Goal: Information Seeking & Learning: Find specific fact

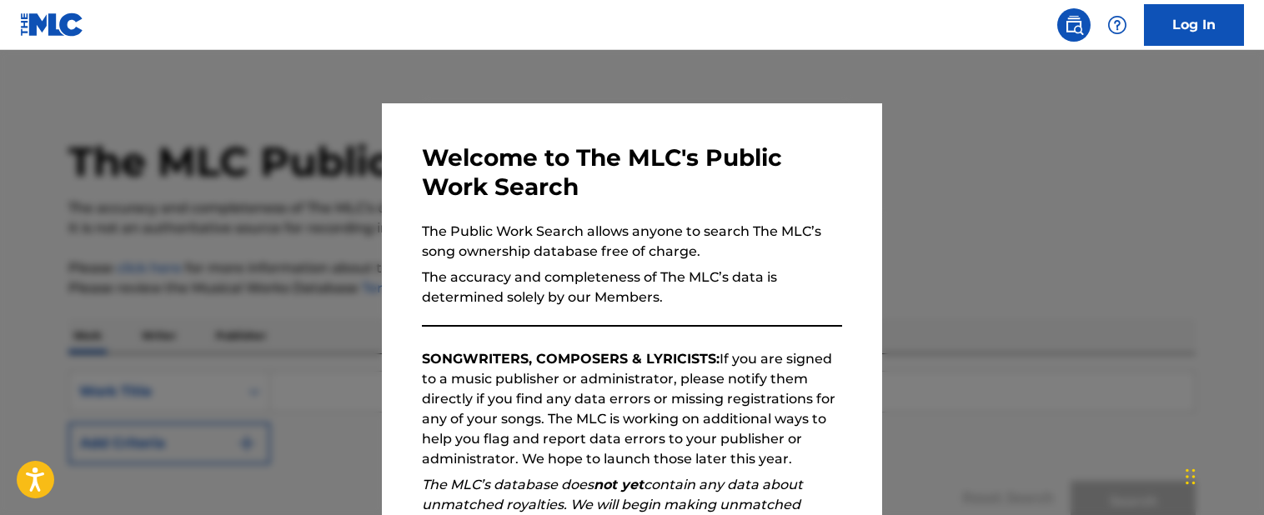
scroll to position [247, 0]
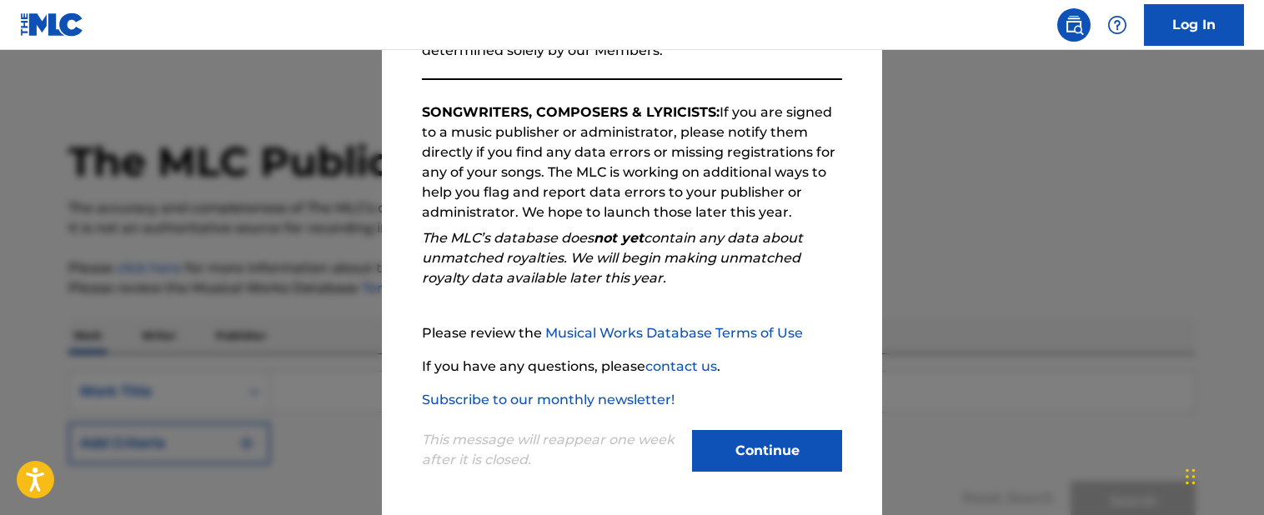
click at [748, 465] on button "Continue" at bounding box center [767, 451] width 150 height 42
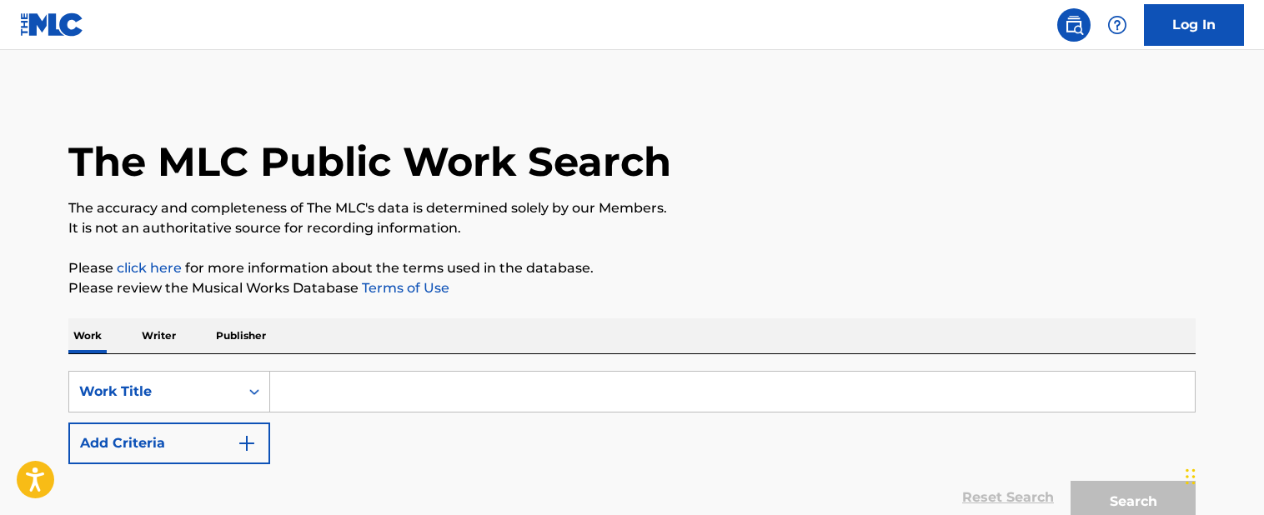
click at [595, 380] on input "Search Form" at bounding box center [732, 392] width 925 height 40
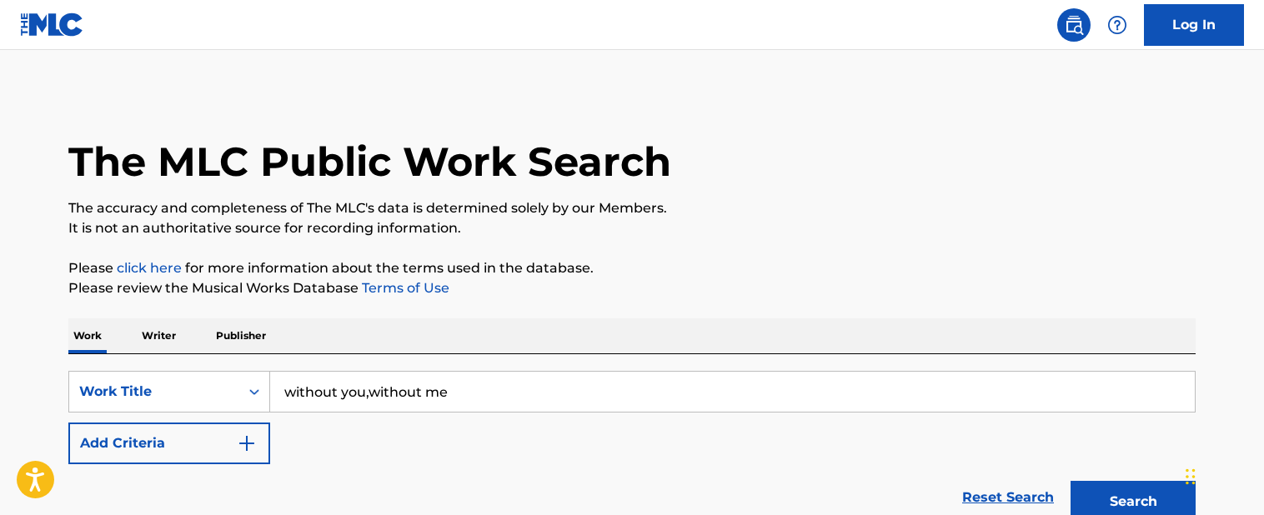
click at [458, 403] on input "without you,without me" at bounding box center [732, 392] width 925 height 40
click at [345, 395] on input "without you,without me" at bounding box center [732, 392] width 925 height 40
drag, startPoint x: 345, startPoint y: 395, endPoint x: 397, endPoint y: 392, distance: 51.8
click at [397, 392] on input "without you,without me" at bounding box center [732, 392] width 925 height 40
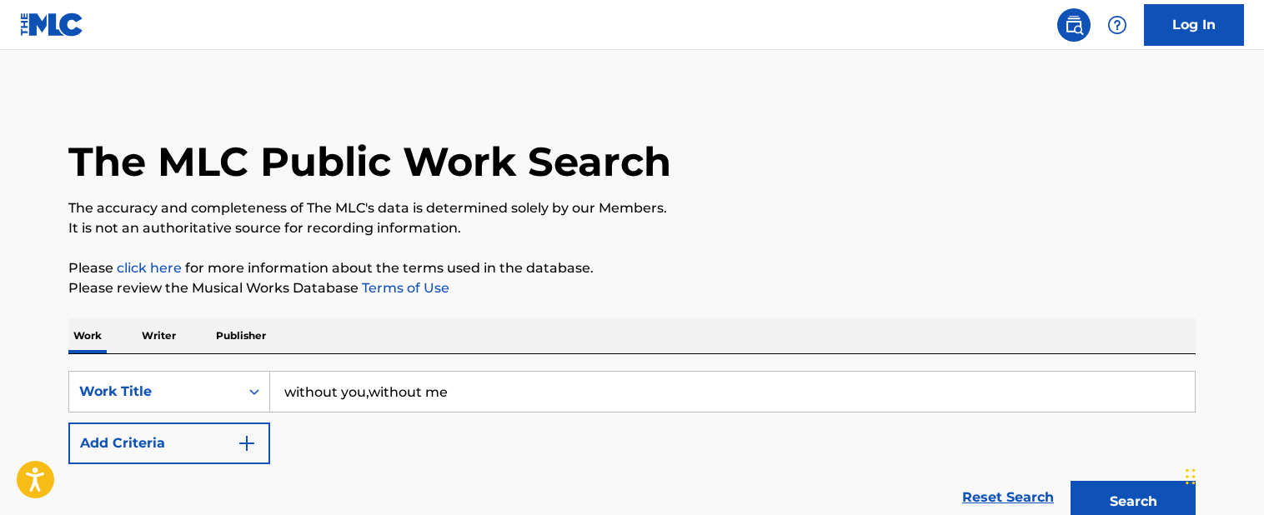
click at [368, 394] on input "without you,without me" at bounding box center [732, 392] width 925 height 40
click at [375, 394] on input "without you,without me" at bounding box center [732, 392] width 925 height 40
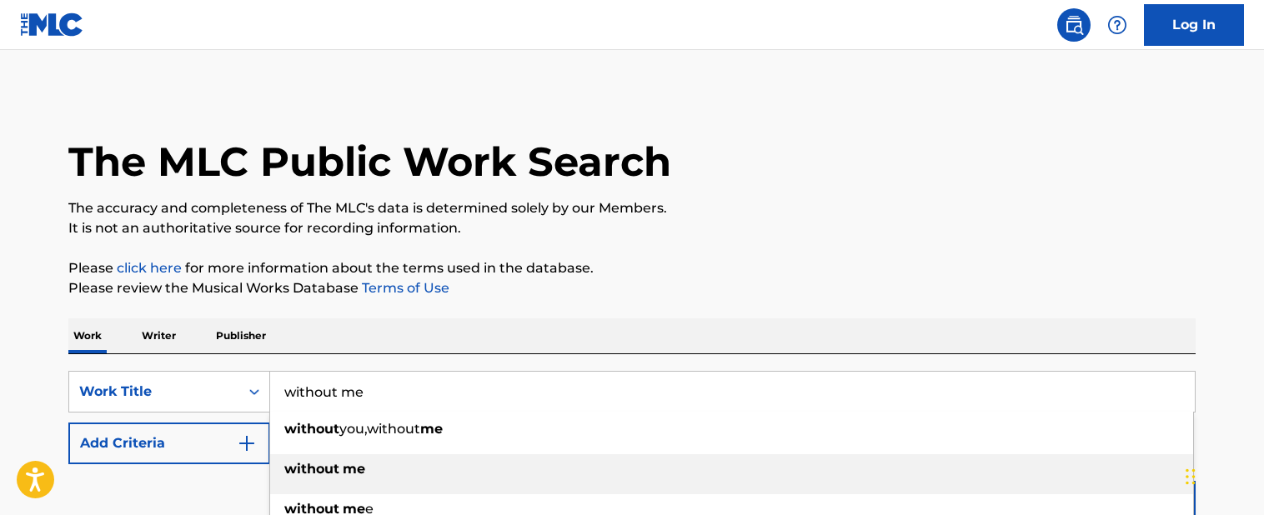
type input "without me"
click at [351, 472] on strong "me" at bounding box center [354, 469] width 23 height 16
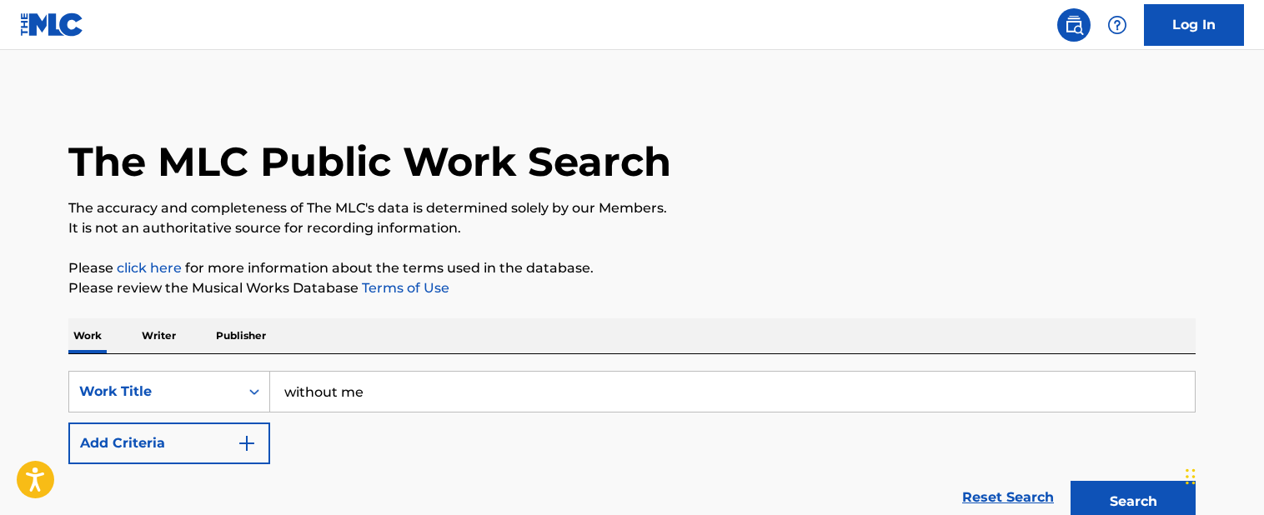
scroll to position [156, 0]
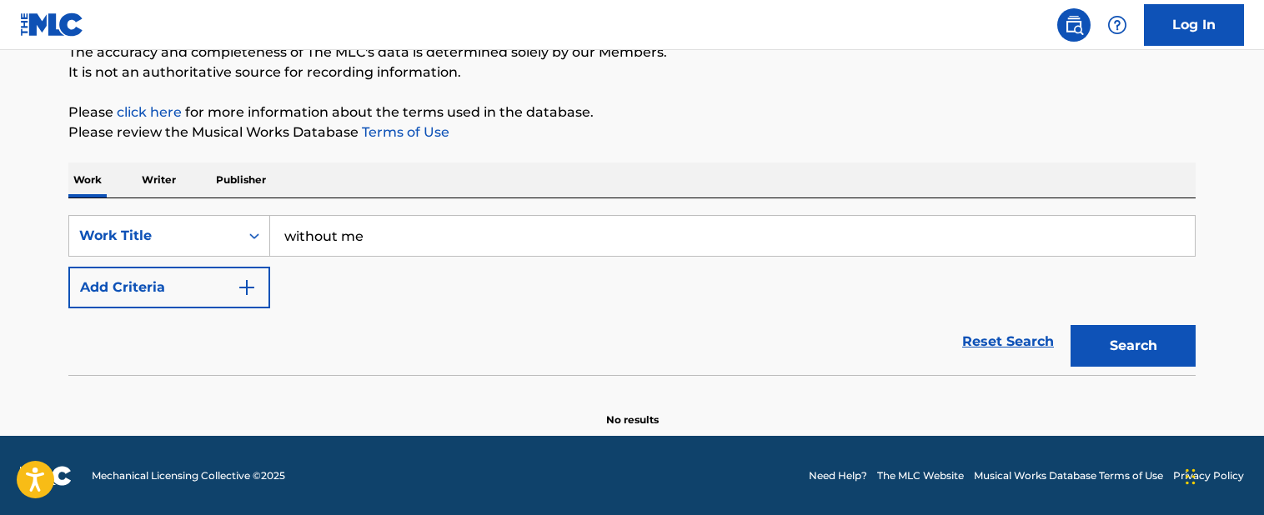
click at [1087, 339] on button "Search" at bounding box center [1133, 346] width 125 height 42
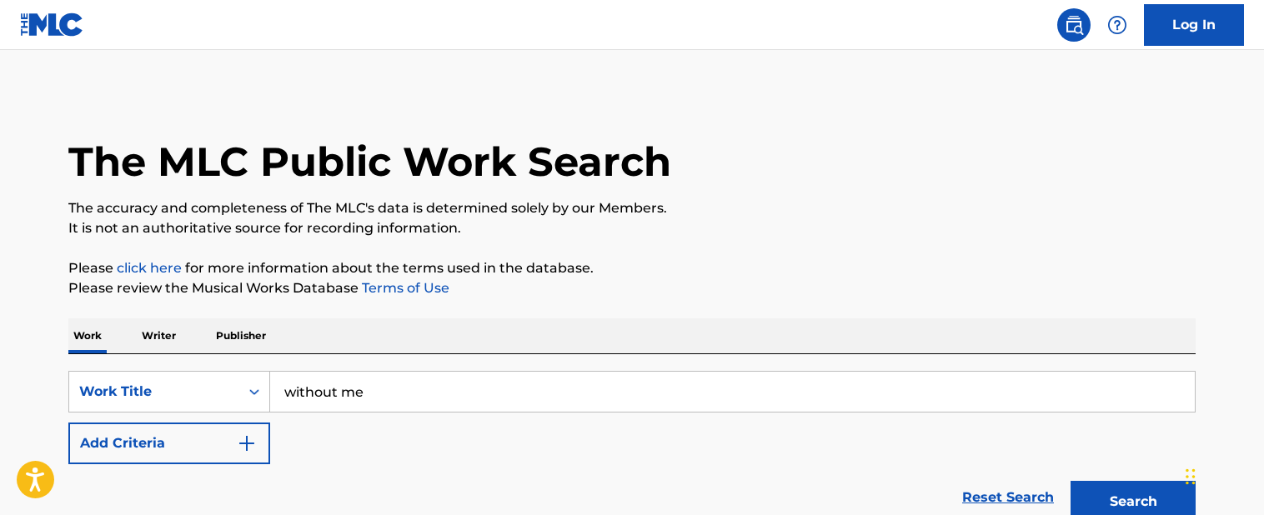
scroll to position [0, 0]
click at [250, 426] on button "Add Criteria" at bounding box center [169, 444] width 202 height 42
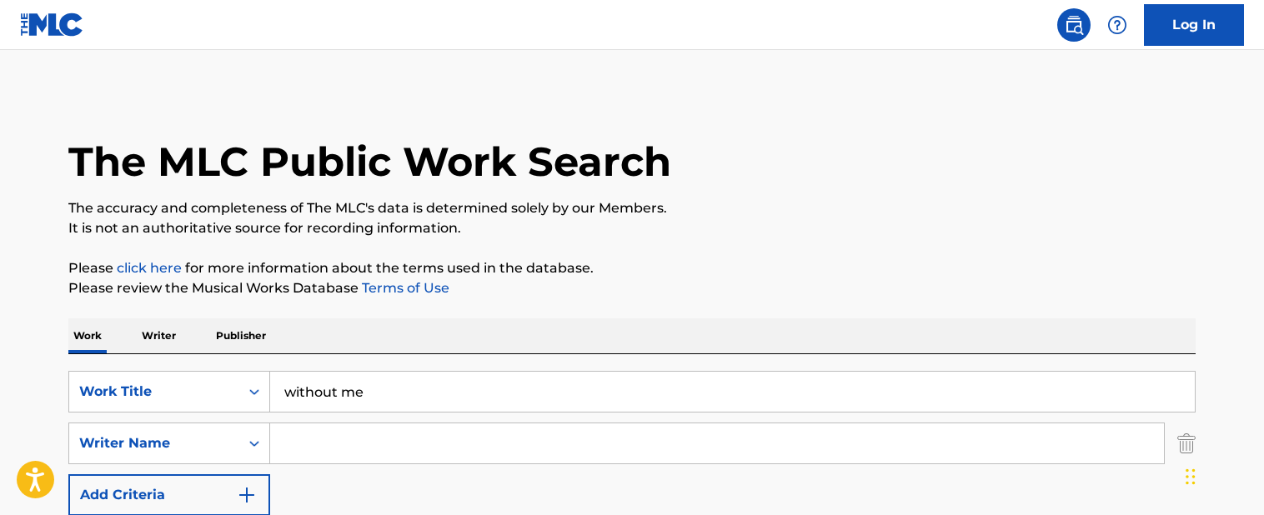
click at [310, 439] on input "Search Form" at bounding box center [717, 444] width 894 height 40
type input "[PERSON_NAME]"
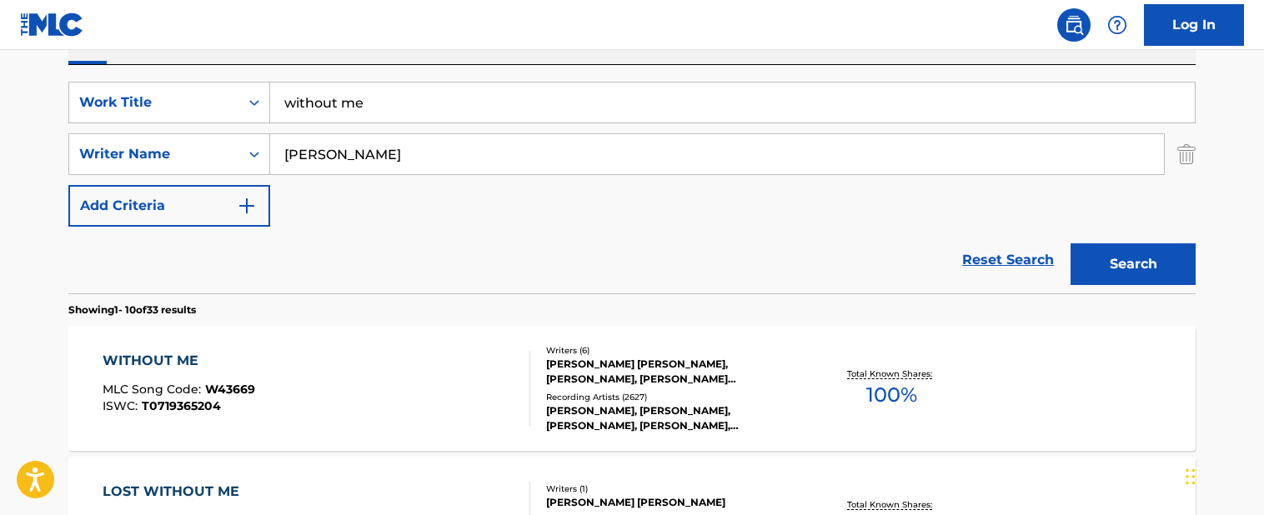
scroll to position [408, 0]
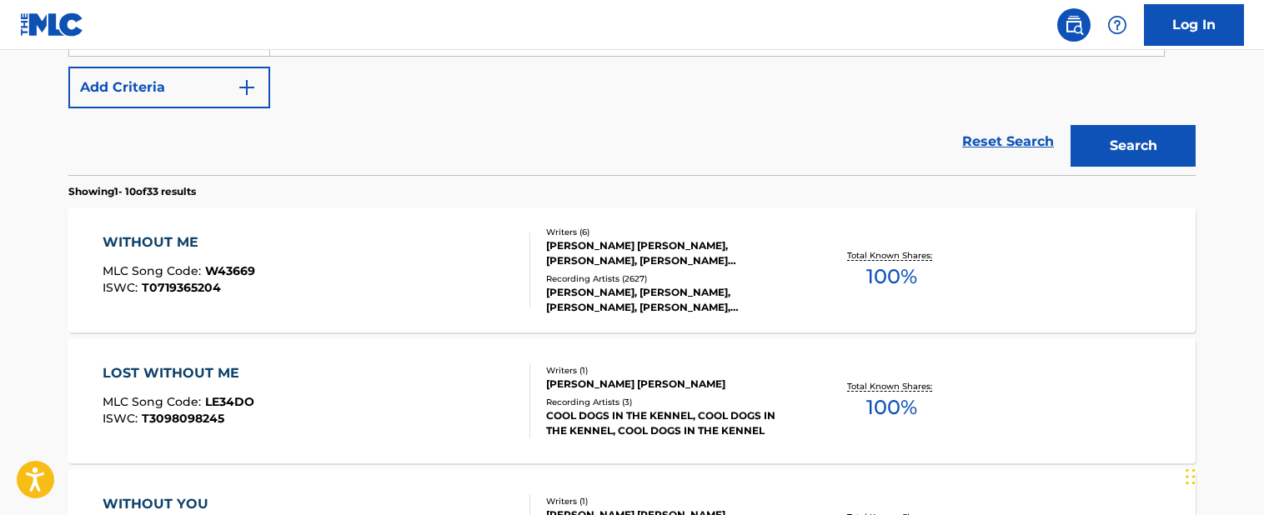
click at [1141, 158] on button "Search" at bounding box center [1133, 146] width 125 height 42
click at [737, 258] on div "[PERSON_NAME] [PERSON_NAME], [PERSON_NAME], [PERSON_NAME] [PERSON_NAME] [PERSON…" at bounding box center [672, 254] width 252 height 30
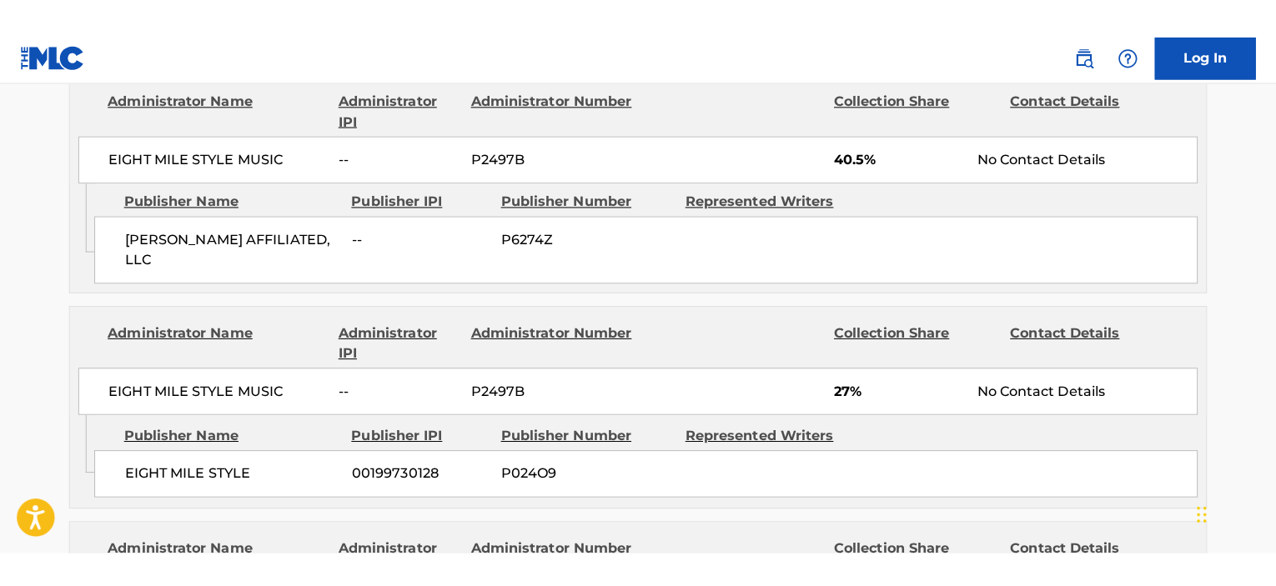
scroll to position [1601, 0]
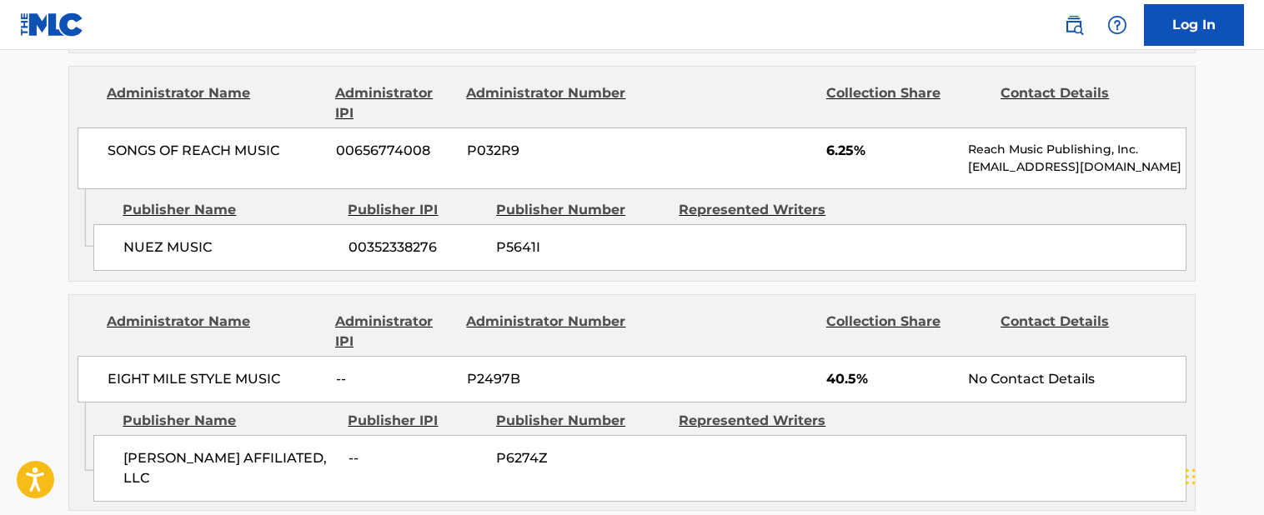
click at [427, 375] on div "EIGHT MILE STYLE MUSIC -- P2497B 40.5% No Contact Details" at bounding box center [632, 379] width 1109 height 47
